Goal: Information Seeking & Learning: Check status

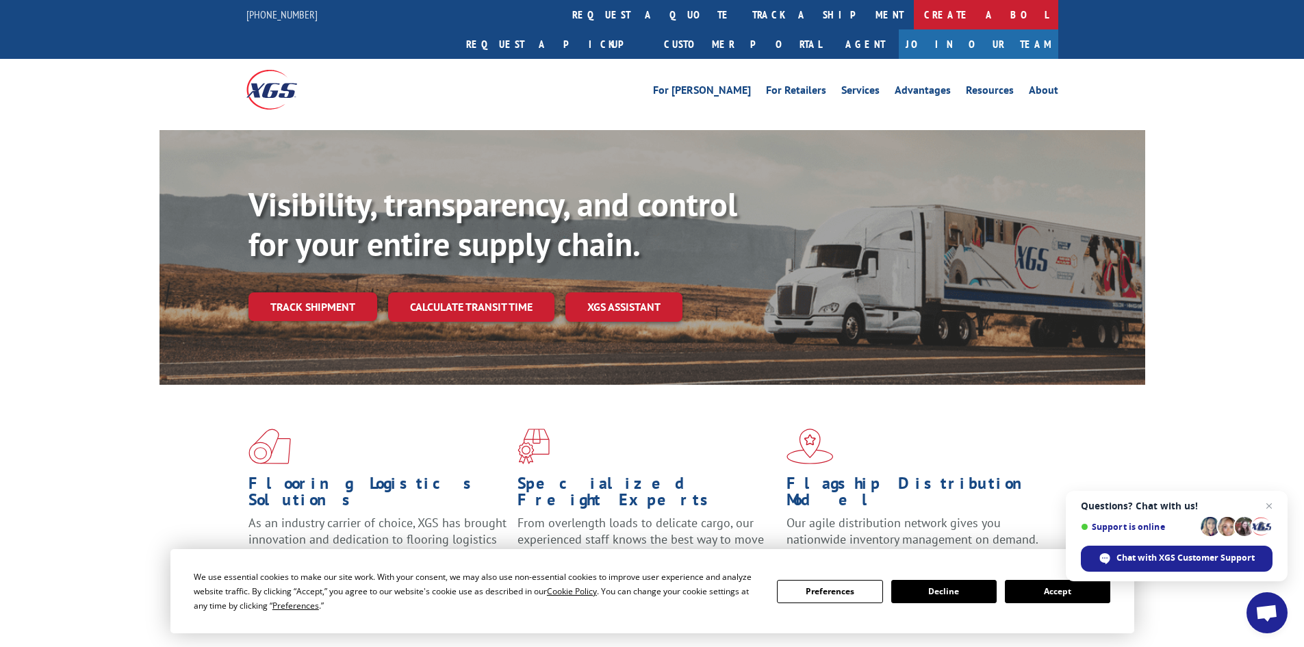
click at [914, 16] on link "Create a BOL" at bounding box center [986, 14] width 144 height 29
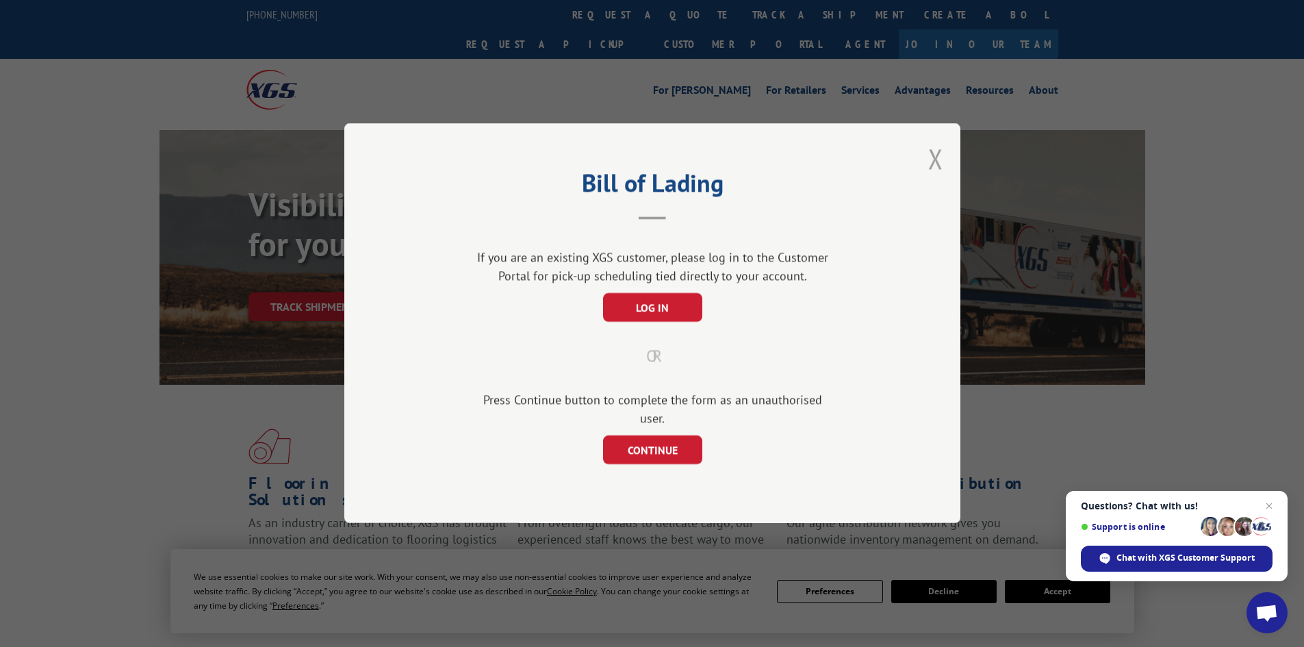
click at [942, 170] on button "Close modal" at bounding box center [935, 158] width 15 height 36
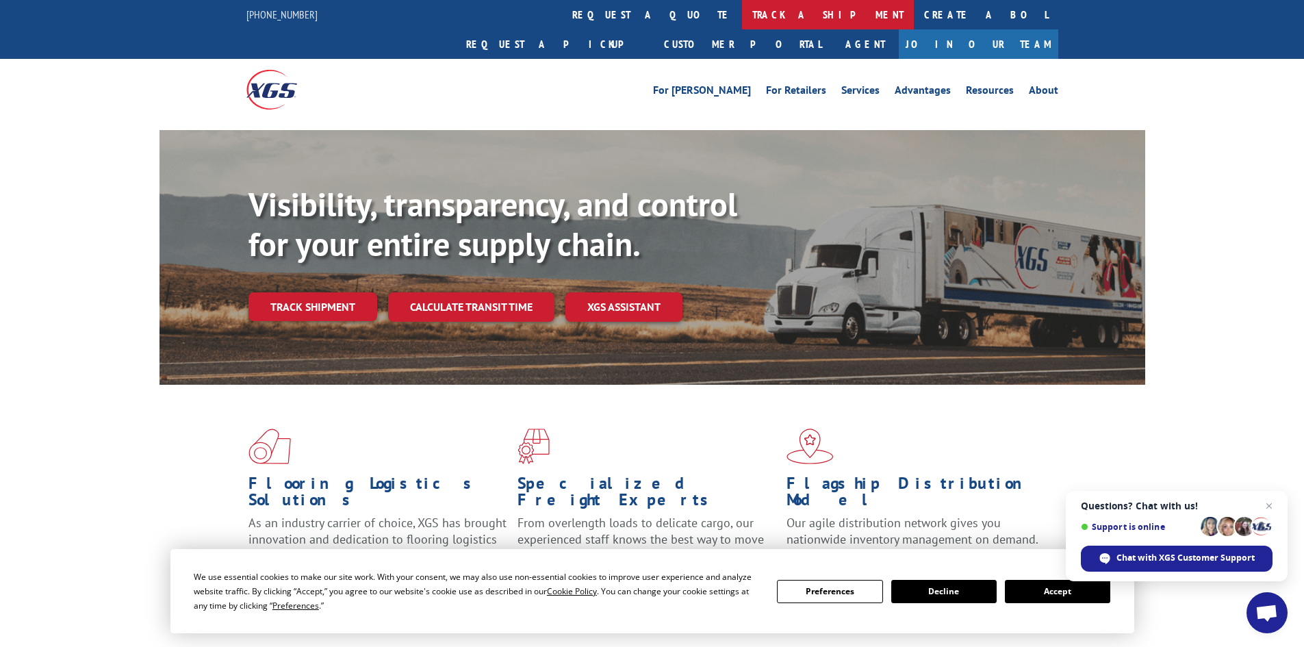
click at [742, 12] on link "track a shipment" at bounding box center [828, 14] width 172 height 29
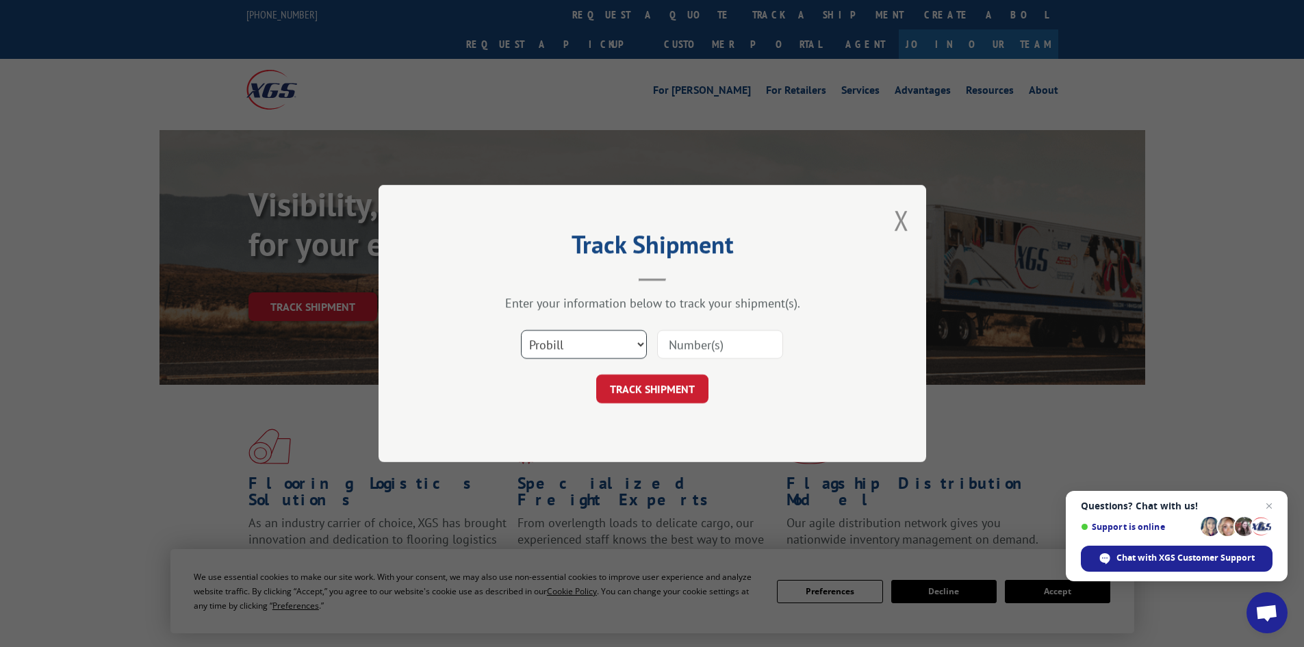
click at [637, 346] on select "Select category... Probill BOL PO" at bounding box center [584, 344] width 126 height 29
select select "bol"
click at [521, 330] on select "Select category... Probill BOL PO" at bounding box center [584, 344] width 126 height 29
click at [693, 346] on input at bounding box center [720, 344] width 126 height 29
type input "363228"
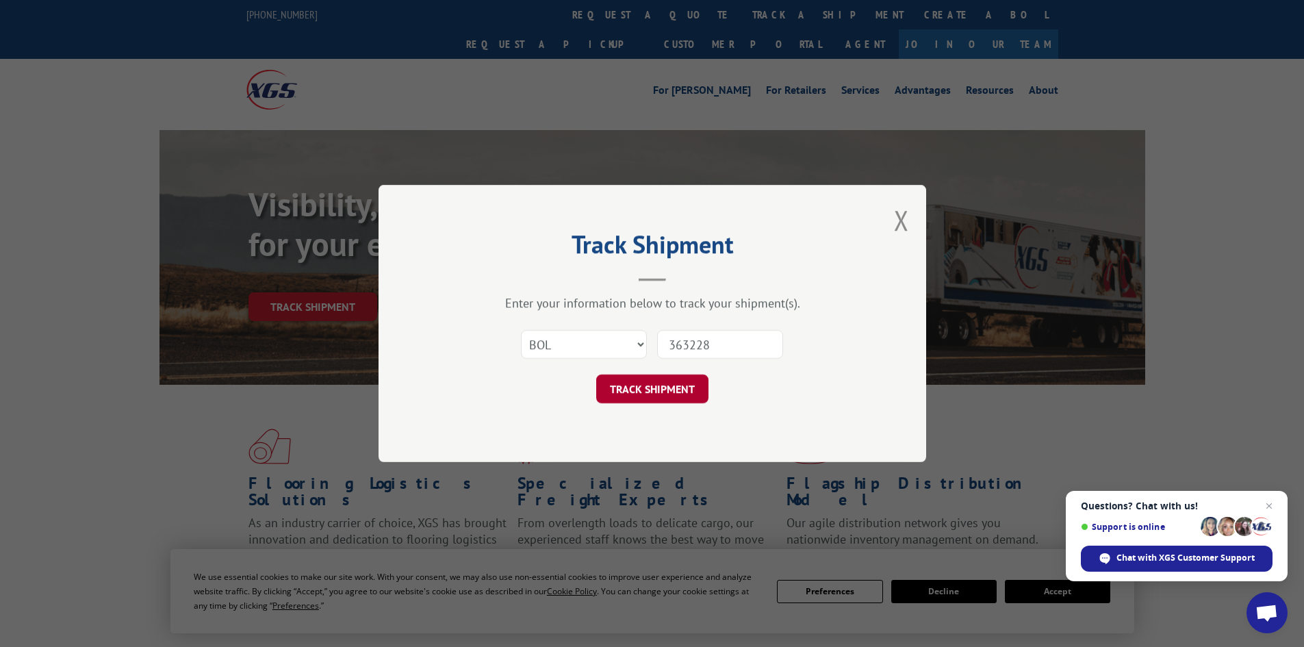
click at [679, 387] on button "TRACK SHIPMENT" at bounding box center [652, 388] width 112 height 29
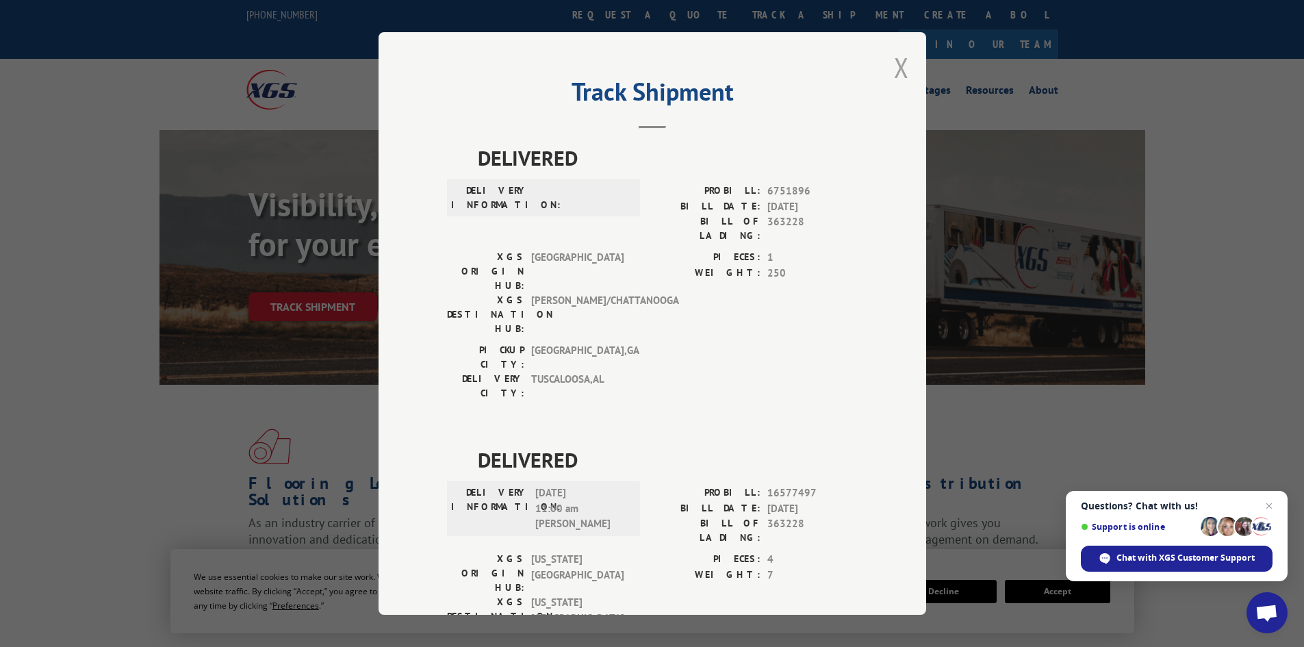
click at [896, 75] on button "Close modal" at bounding box center [901, 67] width 15 height 36
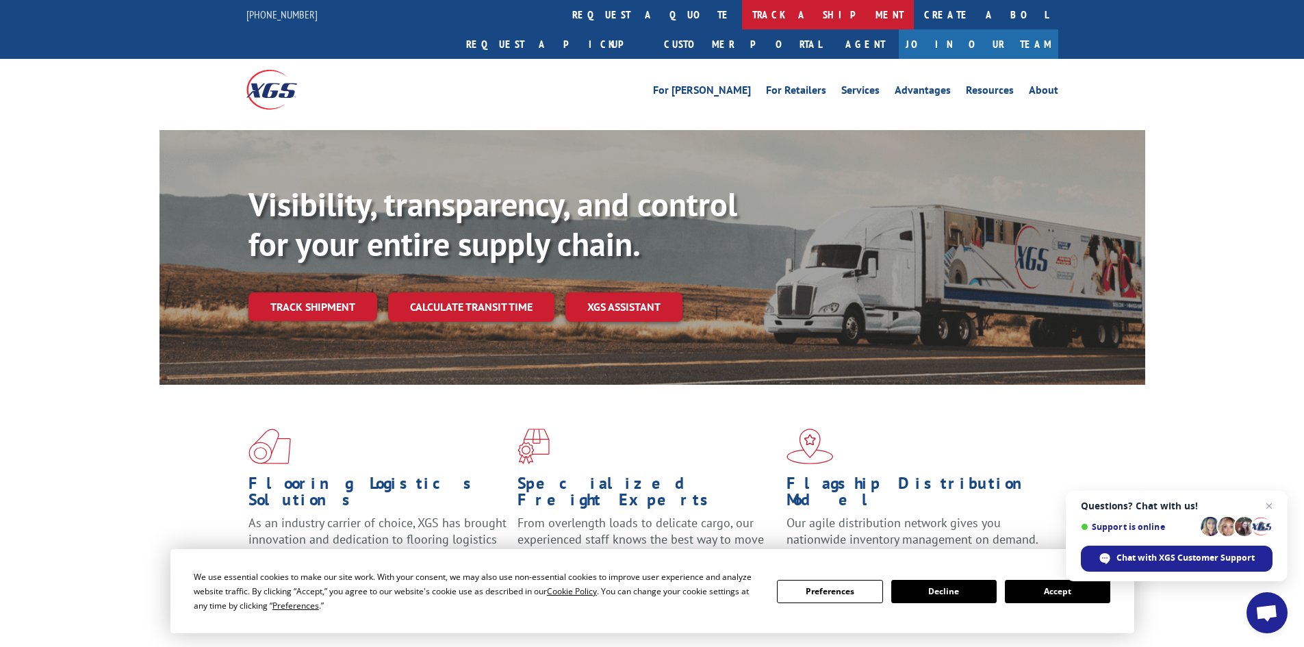
click at [742, 12] on link "track a shipment" at bounding box center [828, 14] width 172 height 29
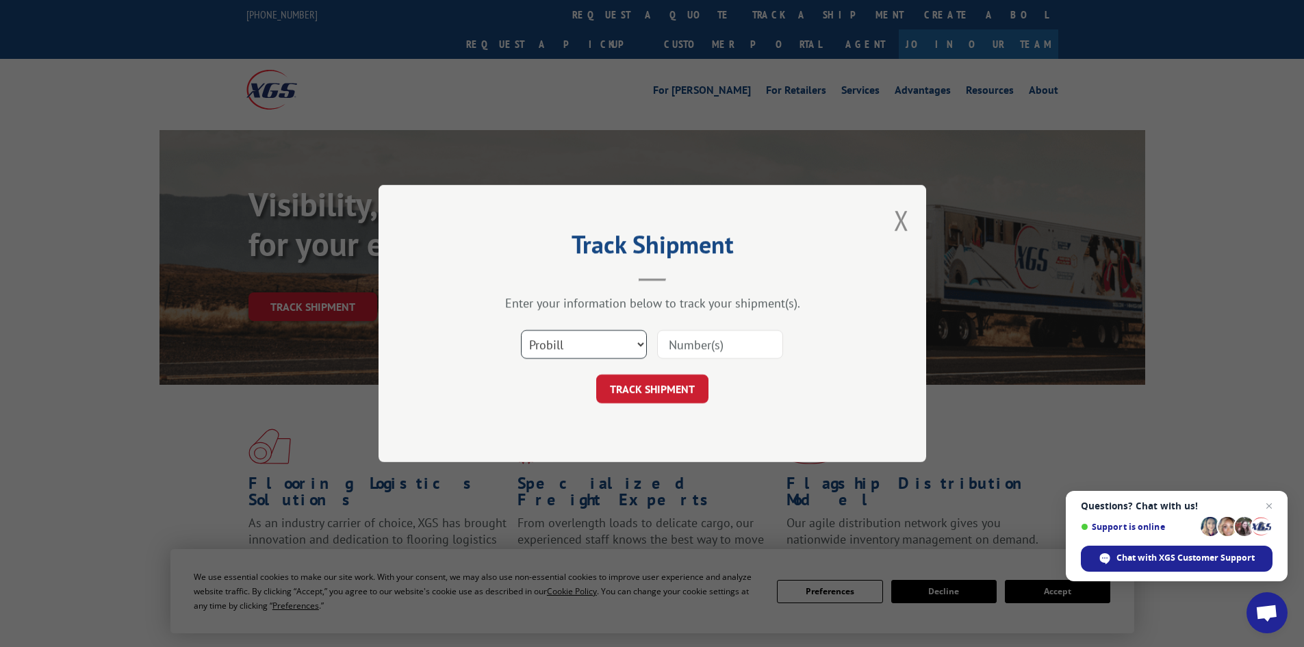
click at [645, 346] on select "Select category... Probill BOL PO" at bounding box center [584, 344] width 126 height 29
select select "bol"
click at [521, 330] on select "Select category... Probill BOL PO" at bounding box center [584, 344] width 126 height 29
click at [707, 351] on input at bounding box center [720, 344] width 126 height 29
type input "363228"
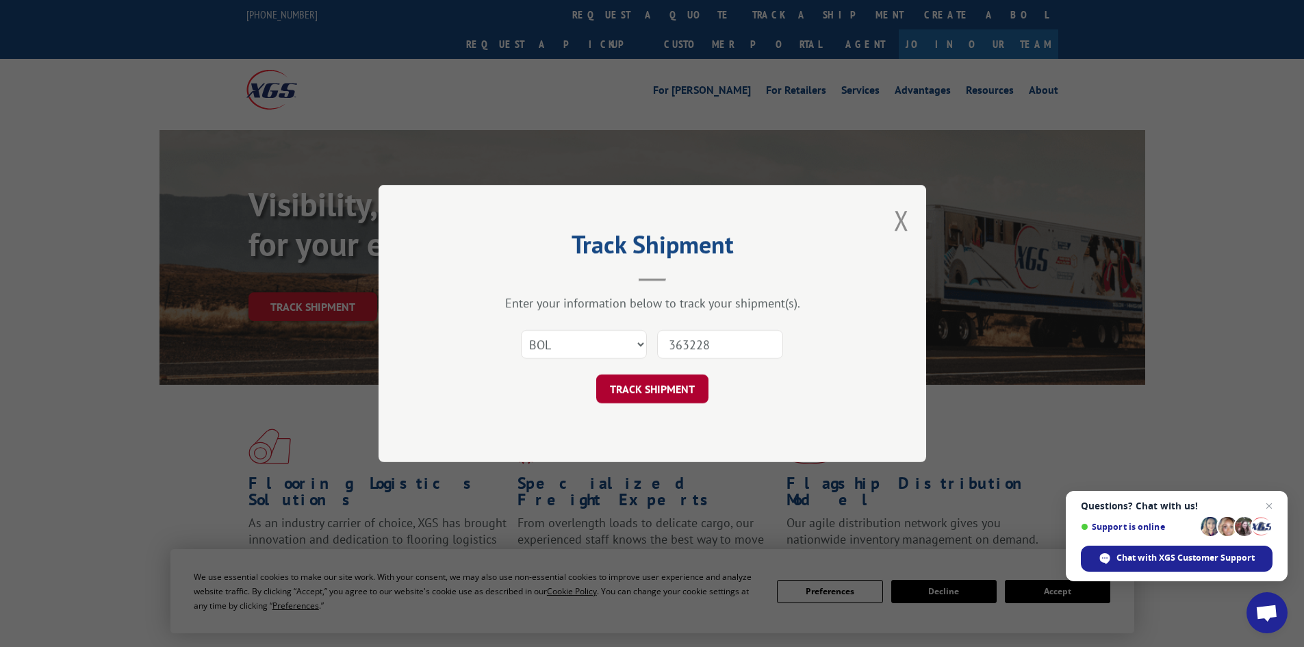
click at [676, 382] on button "TRACK SHIPMENT" at bounding box center [652, 388] width 112 height 29
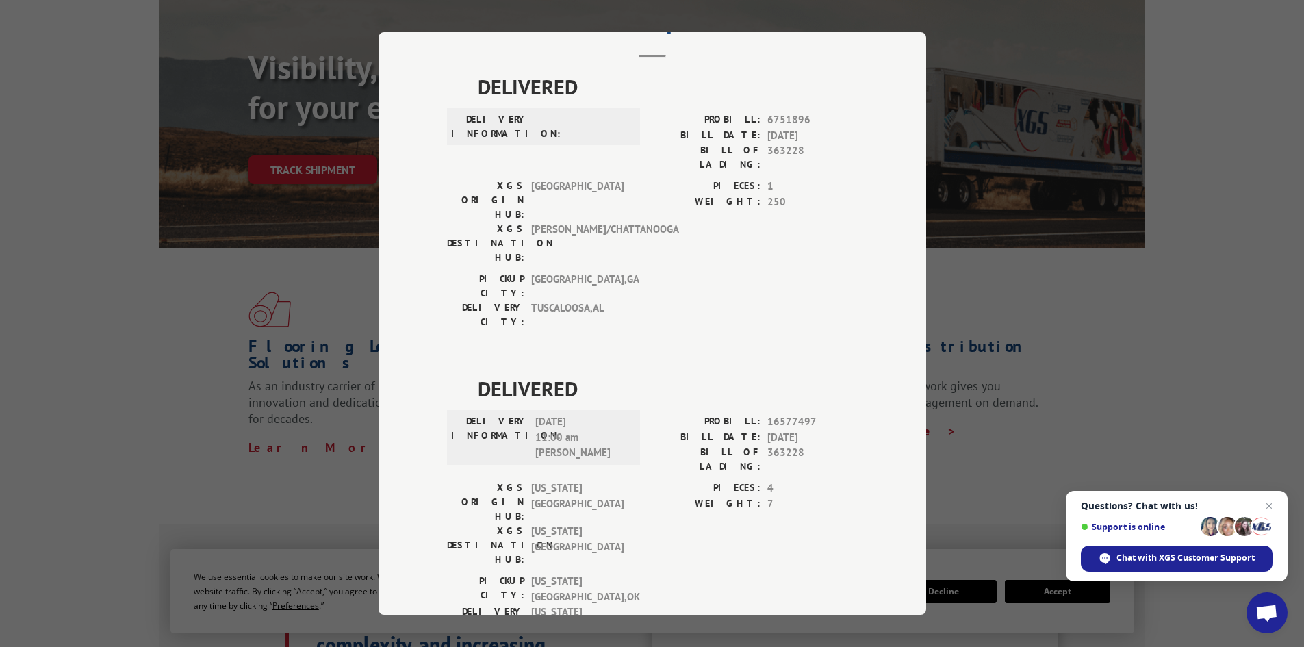
scroll to position [205, 0]
